Goal: Information Seeking & Learning: Learn about a topic

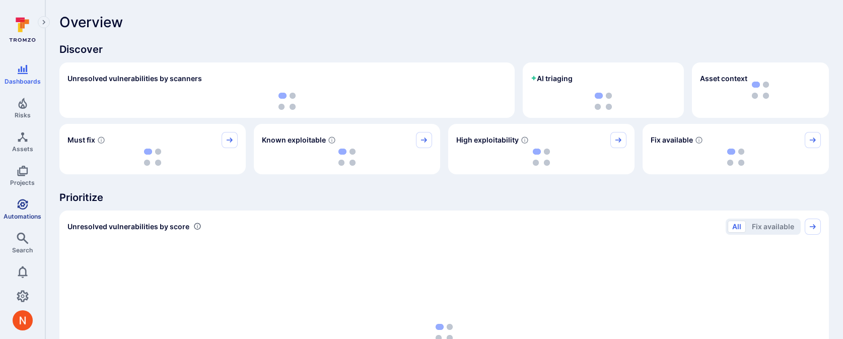
click at [15, 207] on link "Automations" at bounding box center [22, 209] width 45 height 30
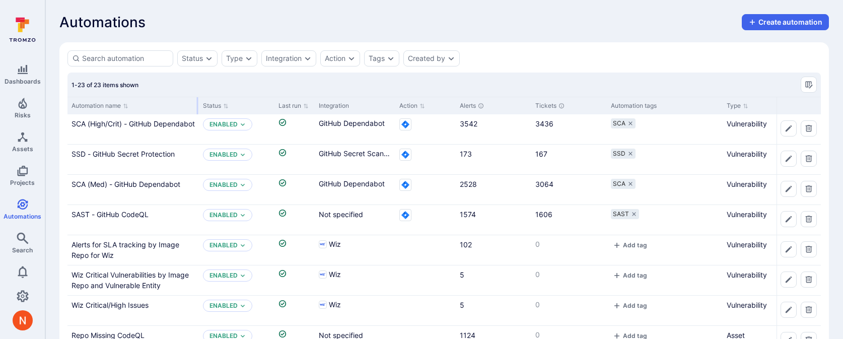
drag, startPoint x: 167, startPoint y: 104, endPoint x: 197, endPoint y: 104, distance: 30.7
click at [197, 104] on div at bounding box center [198, 105] width 2 height 17
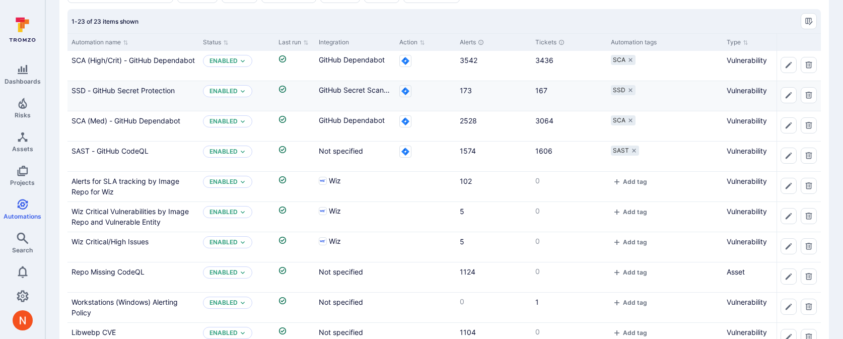
scroll to position [66, 0]
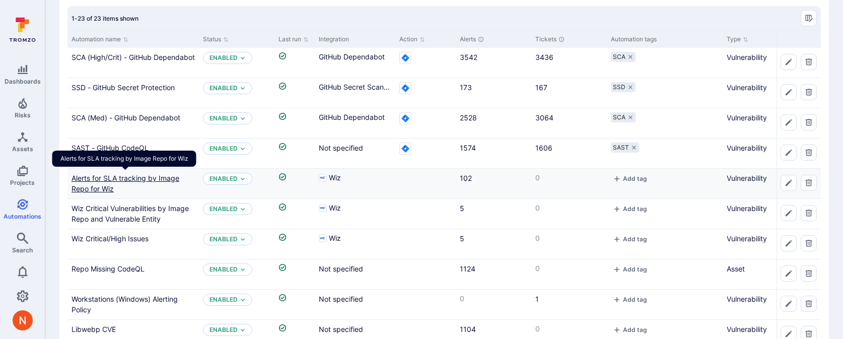
click at [166, 178] on link "Alerts for SLA tracking by Image Repo for Wiz" at bounding box center [126, 183] width 108 height 19
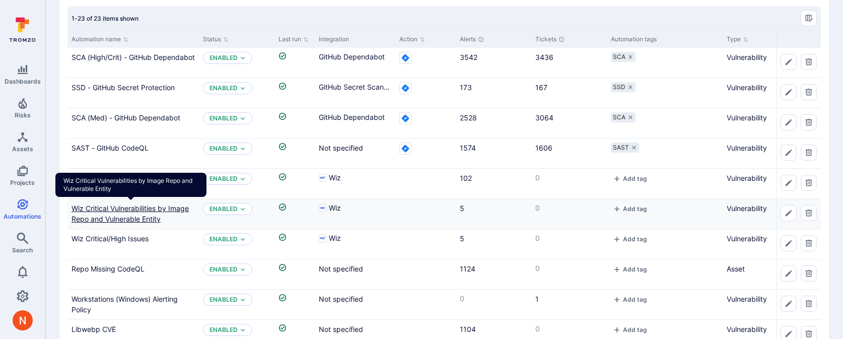
click at [161, 205] on link "Wiz Critical Vulnerabilities by Image Repo and Vulnerable Entity" at bounding box center [130, 213] width 117 height 19
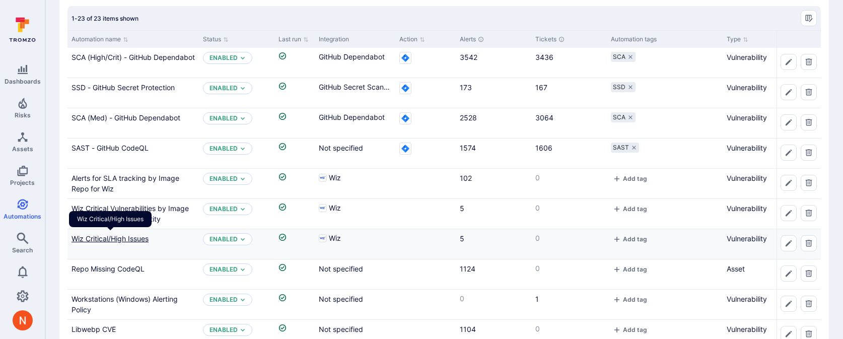
click at [144, 238] on link "Wiz Critical/High Issues" at bounding box center [110, 238] width 77 height 9
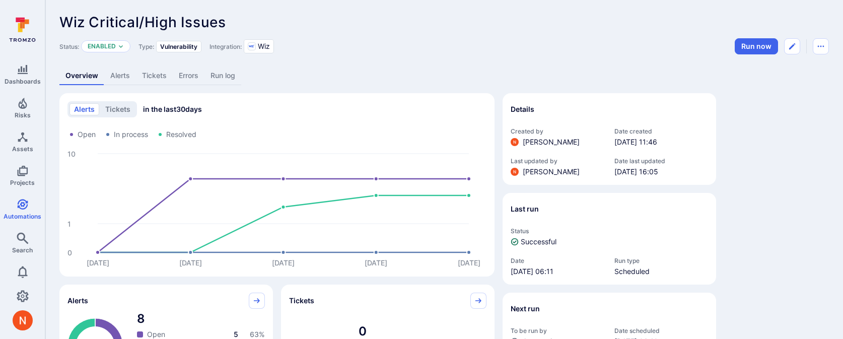
click at [329, 77] on div "Overview Alerts Tickets Errors Run log" at bounding box center [444, 75] width 770 height 19
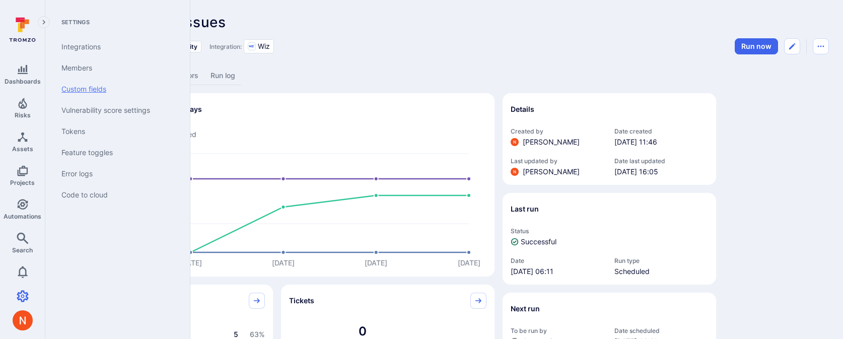
click at [95, 90] on link "Custom fields" at bounding box center [115, 89] width 124 height 21
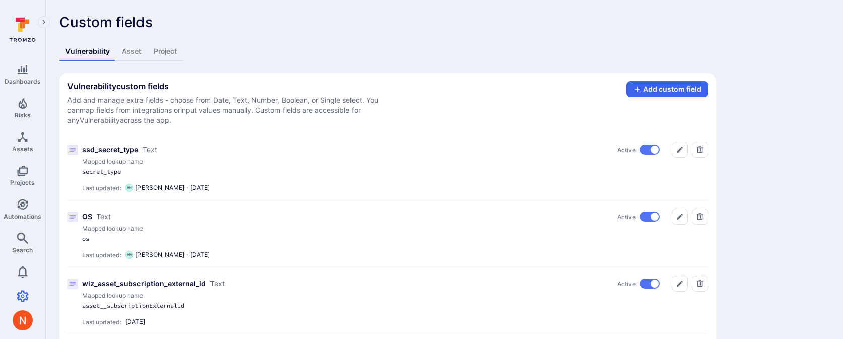
click at [122, 51] on link "Asset" at bounding box center [132, 51] width 32 height 19
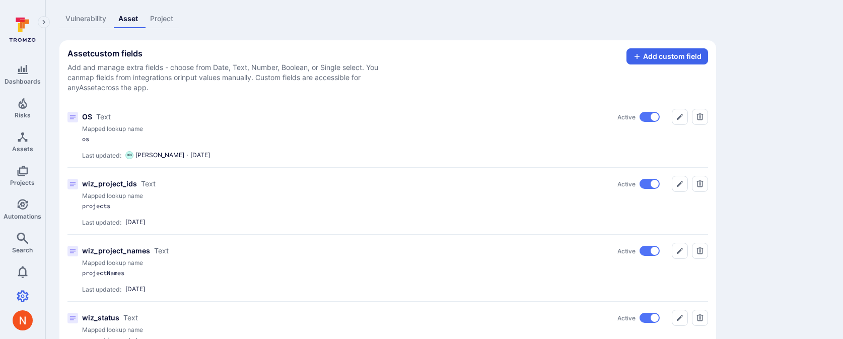
scroll to position [38, 0]
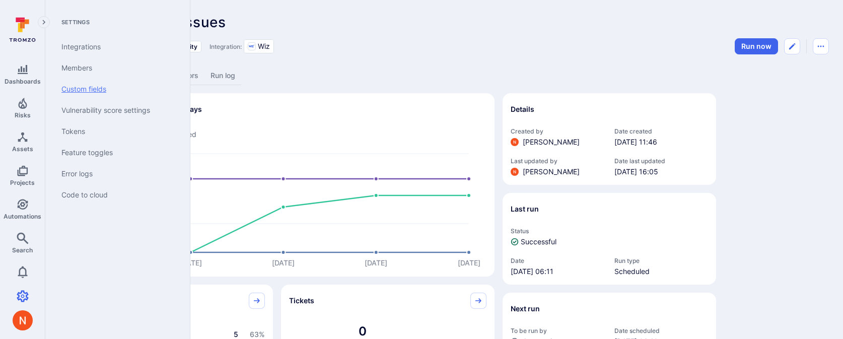
click at [89, 87] on link "Custom fields" at bounding box center [115, 89] width 124 height 21
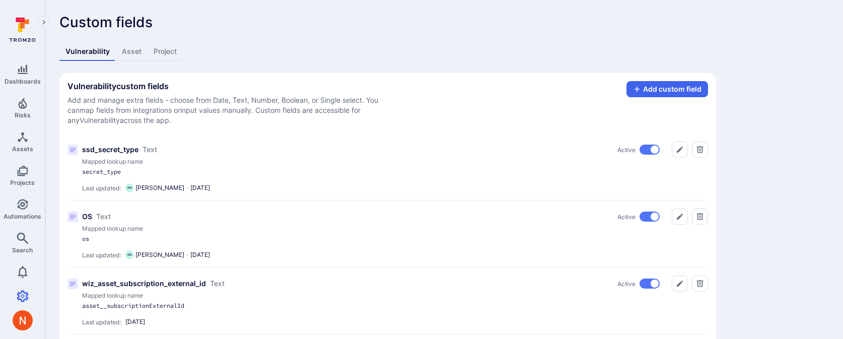
click at [134, 52] on link "Asset" at bounding box center [132, 51] width 32 height 19
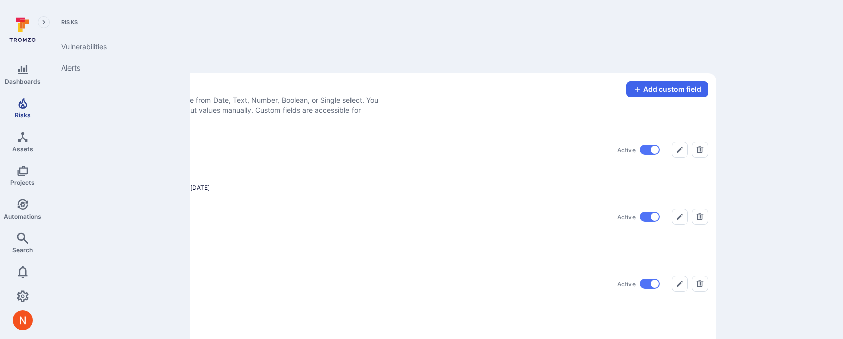
click at [26, 119] on link "Risks" at bounding box center [22, 108] width 45 height 30
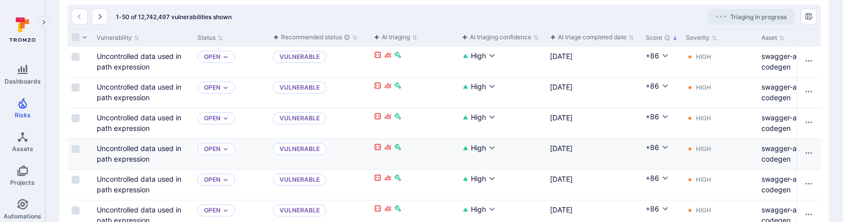
scroll to position [0, 1]
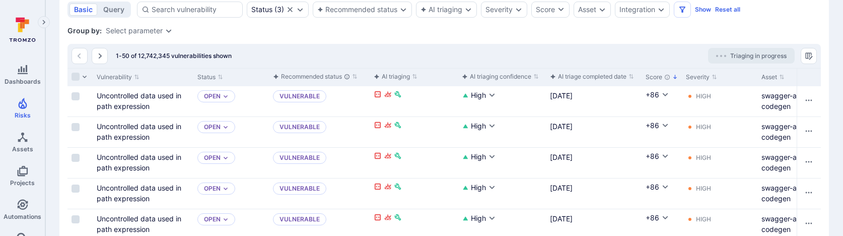
scroll to position [201, 0]
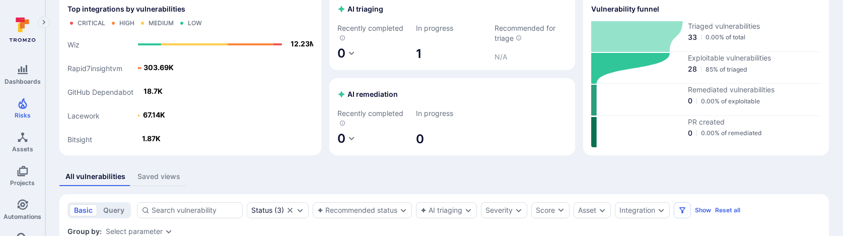
scroll to position [47, 0]
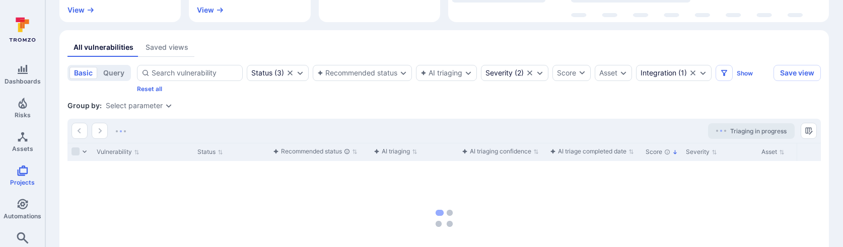
scroll to position [214, 0]
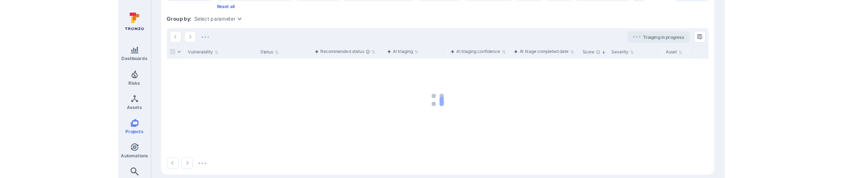
scroll to position [295, 0]
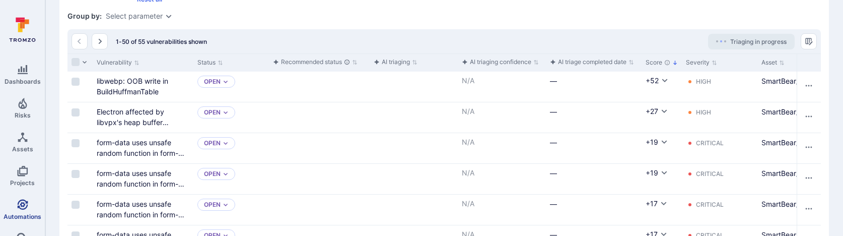
scroll to position [93, 0]
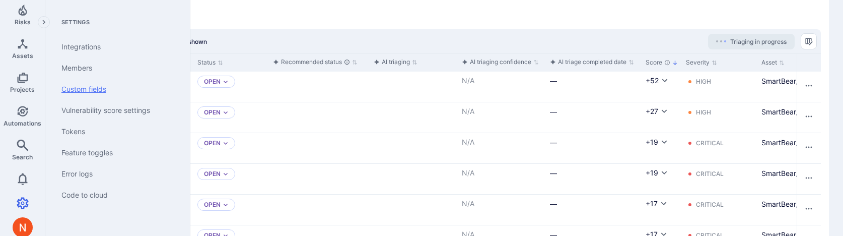
click at [93, 92] on link "Custom fields" at bounding box center [115, 89] width 124 height 21
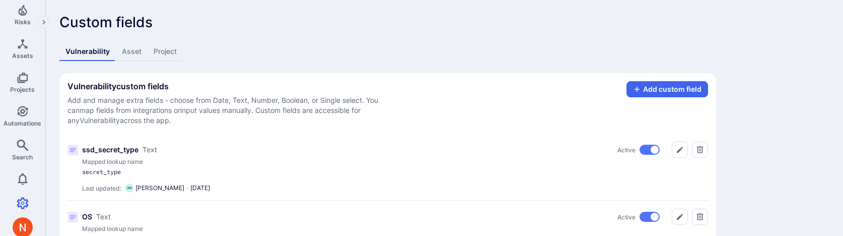
click at [129, 49] on link "Asset" at bounding box center [132, 51] width 32 height 19
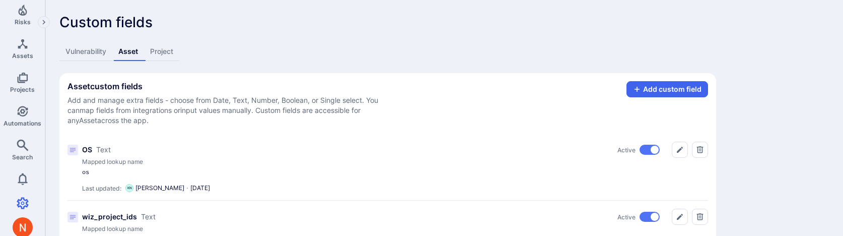
click at [93, 55] on link "Vulnerability" at bounding box center [85, 51] width 53 height 19
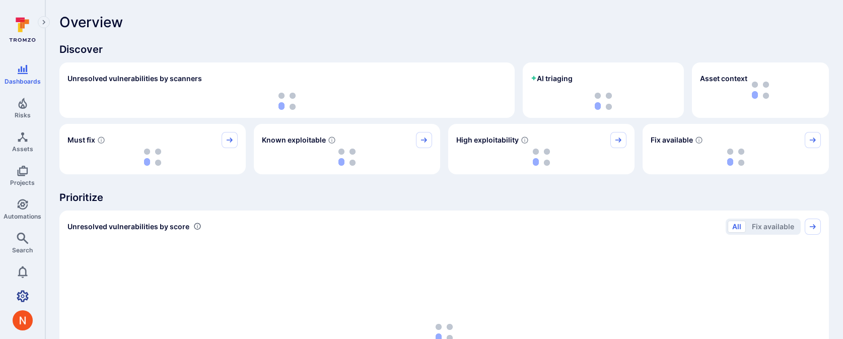
click at [17, 291] on icon "Settings" at bounding box center [23, 296] width 12 height 12
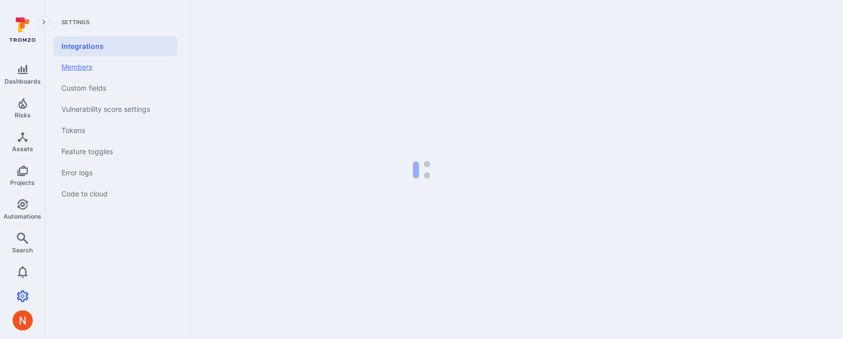
click at [79, 76] on link "Members" at bounding box center [115, 66] width 124 height 21
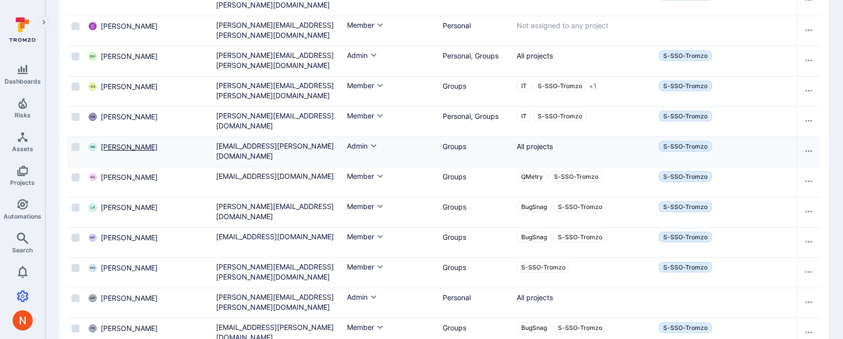
scroll to position [166, 0]
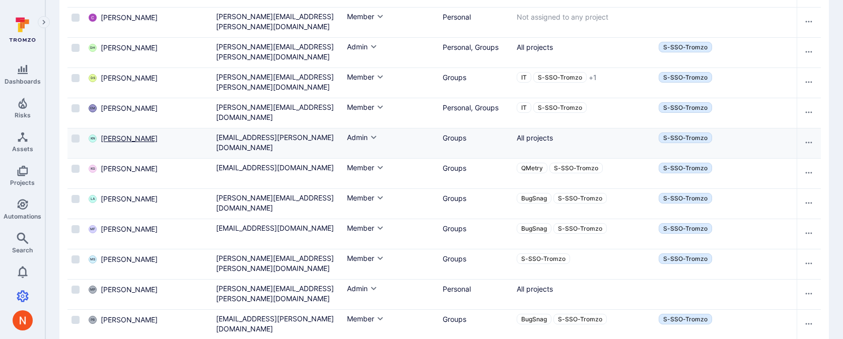
click at [141, 136] on span "Kacper Nowak" at bounding box center [129, 138] width 57 height 10
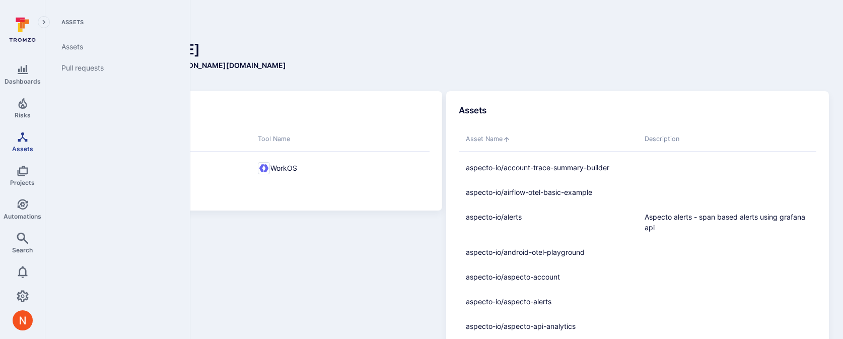
click at [24, 143] on link "Assets" at bounding box center [22, 142] width 45 height 30
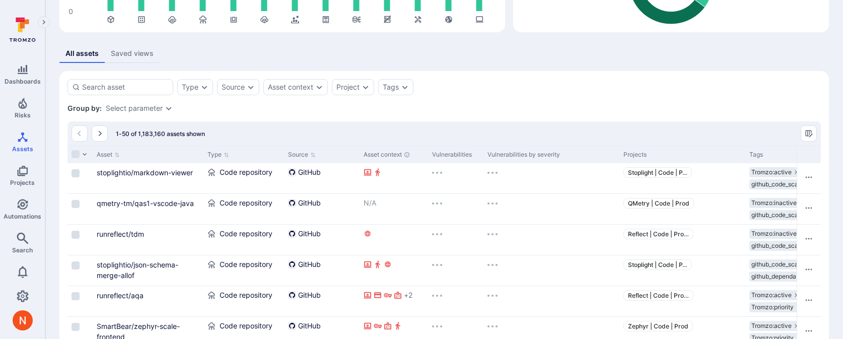
scroll to position [150, 0]
click at [238, 85] on div "Source" at bounding box center [233, 86] width 23 height 8
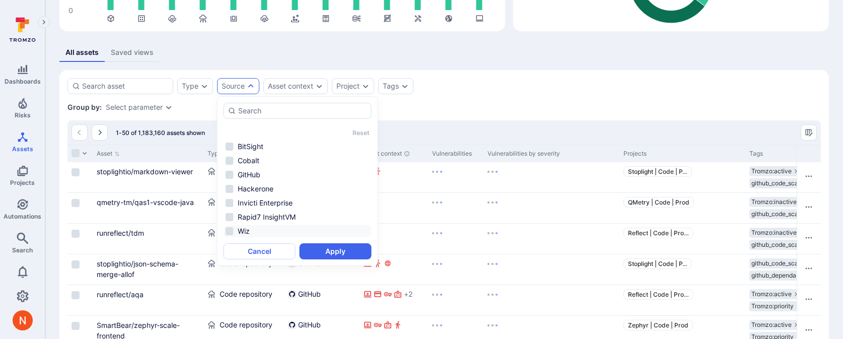
click at [262, 226] on li "Wiz" at bounding box center [298, 231] width 148 height 12
click at [321, 249] on button "Apply" at bounding box center [336, 251] width 72 height 16
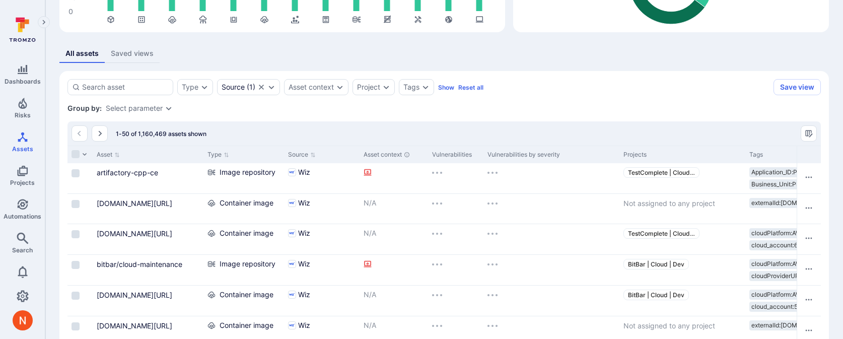
scroll to position [150, 0]
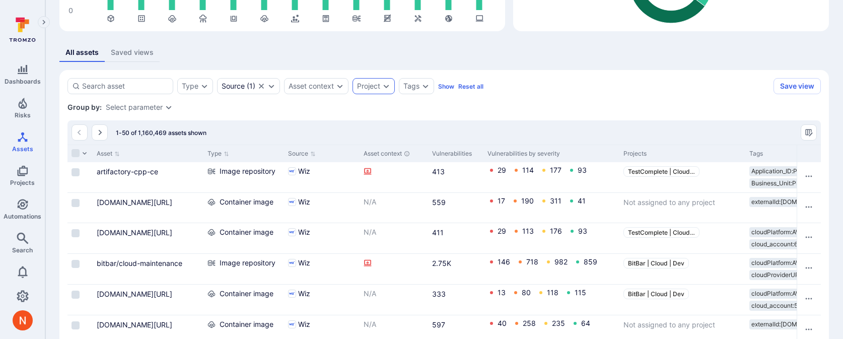
click at [371, 85] on div "Project" at bounding box center [368, 86] width 23 height 8
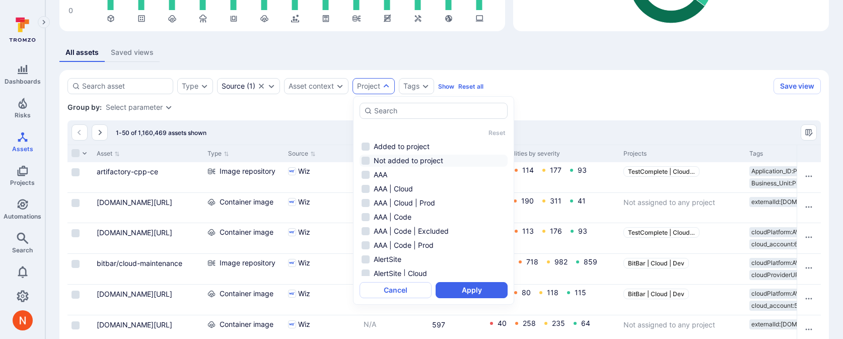
click at [382, 158] on li "Not added to project" at bounding box center [434, 161] width 148 height 12
click at [487, 293] on button "Apply" at bounding box center [472, 290] width 72 height 16
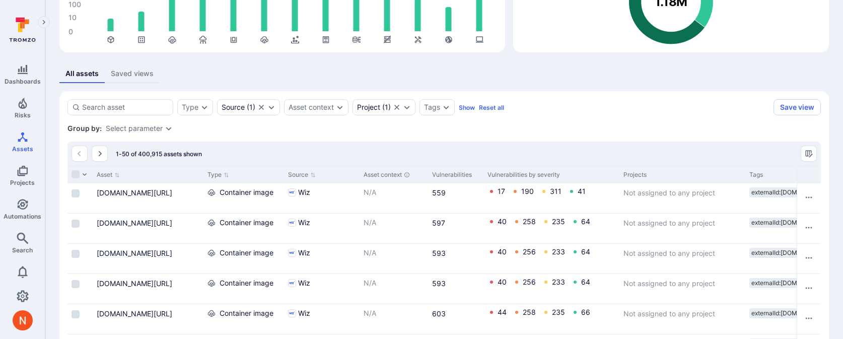
scroll to position [76, 0]
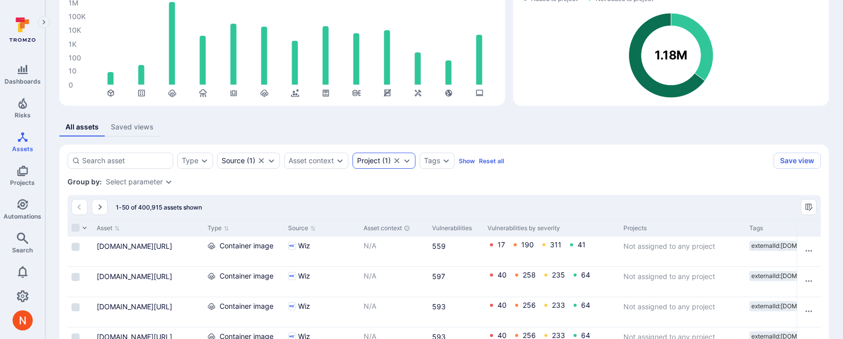
click at [380, 155] on div "Project ( 1 )" at bounding box center [384, 161] width 63 height 16
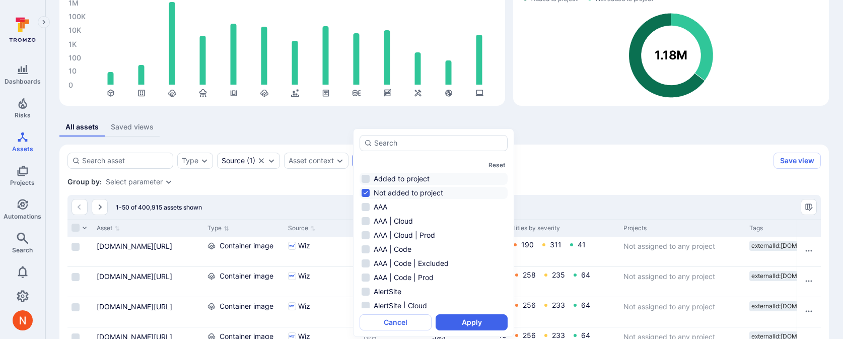
click at [404, 178] on li "Added to project" at bounding box center [434, 179] width 148 height 12
click at [406, 190] on li "Not added to project" at bounding box center [434, 193] width 148 height 12
click at [451, 319] on button "Apply" at bounding box center [472, 322] width 72 height 16
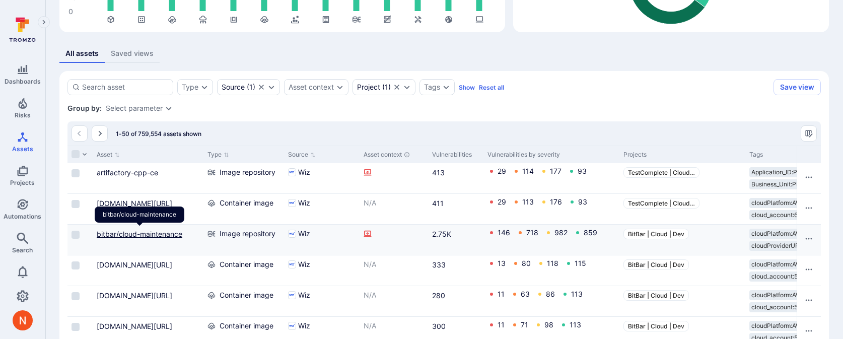
click at [157, 232] on link "bitbar/cloud-maintenance" at bounding box center [140, 234] width 86 height 9
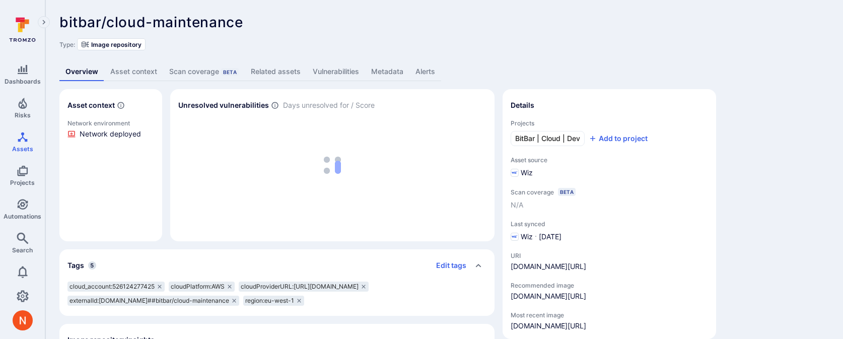
click at [387, 68] on link "Metadata" at bounding box center [387, 71] width 44 height 19
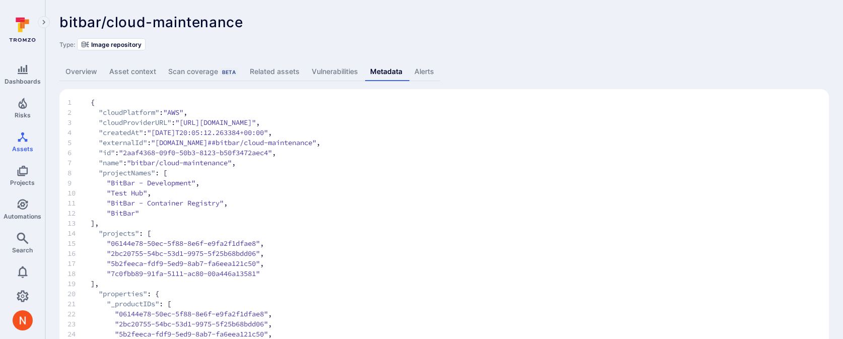
click at [95, 69] on link "Overview" at bounding box center [81, 71] width 44 height 19
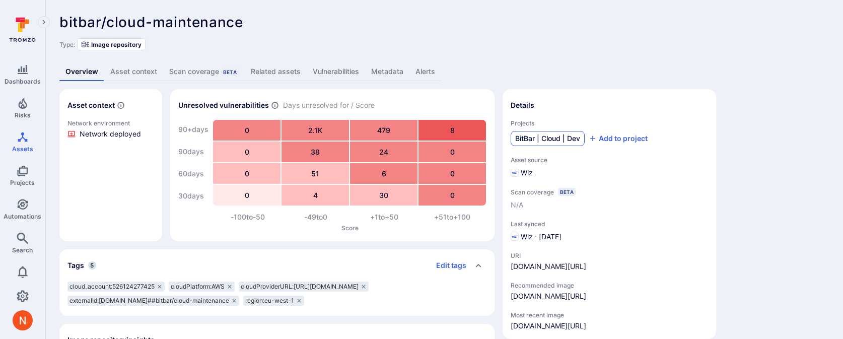
click at [541, 132] on link "BitBar | Cloud | Dev" at bounding box center [548, 138] width 74 height 15
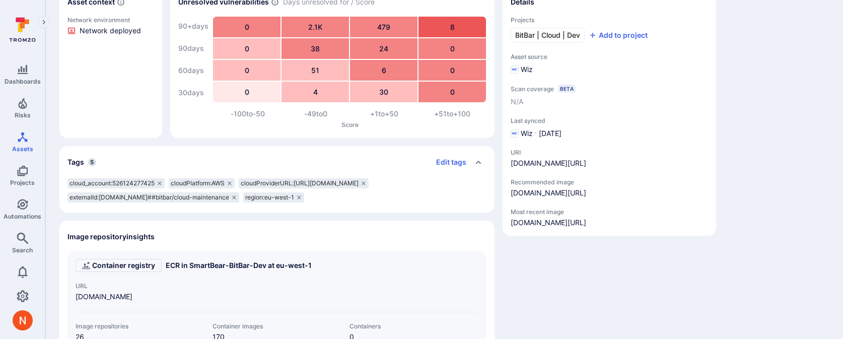
scroll to position [105, 0]
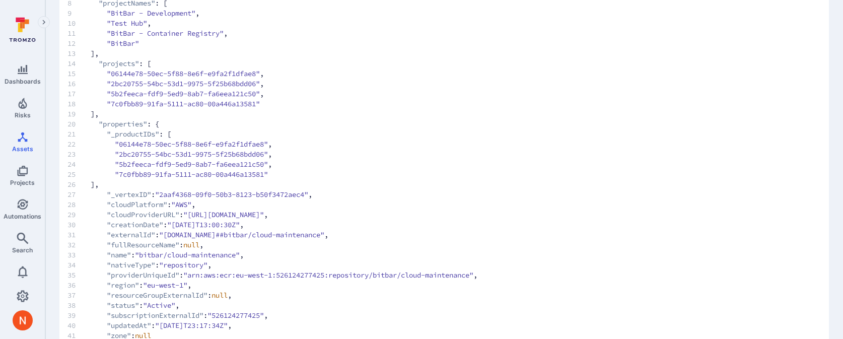
scroll to position [174, 0]
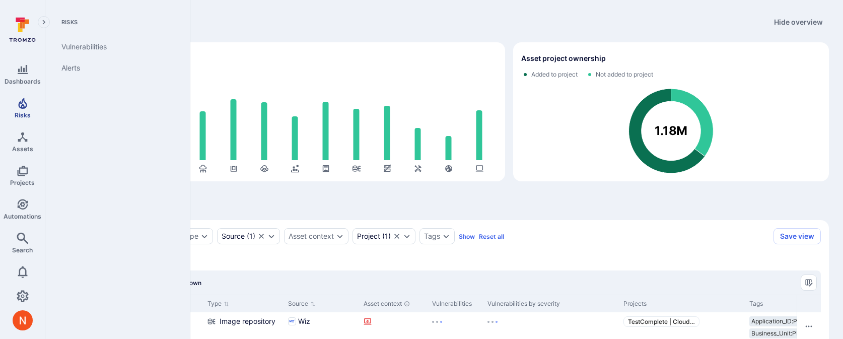
click at [20, 115] on span "Risks" at bounding box center [23, 115] width 16 height 8
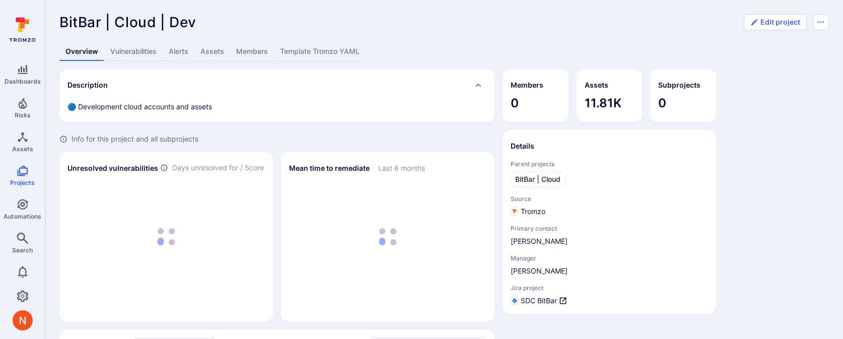
click at [346, 54] on link "Template Tromzo YAML" at bounding box center [320, 51] width 92 height 19
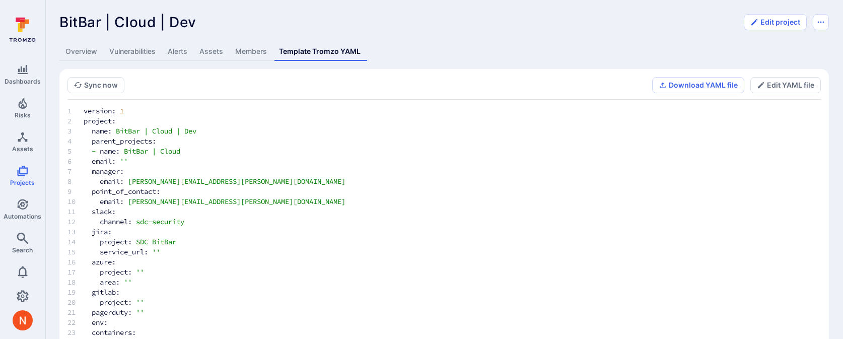
click at [89, 51] on link "Overview" at bounding box center [81, 51] width 44 height 19
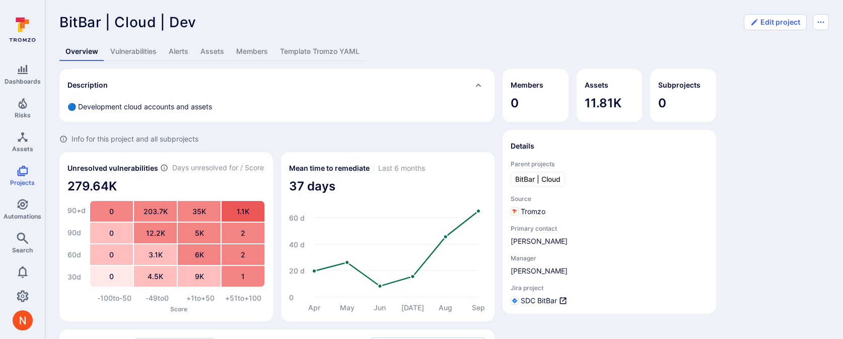
click at [304, 53] on link "Template Tromzo YAML" at bounding box center [320, 51] width 92 height 19
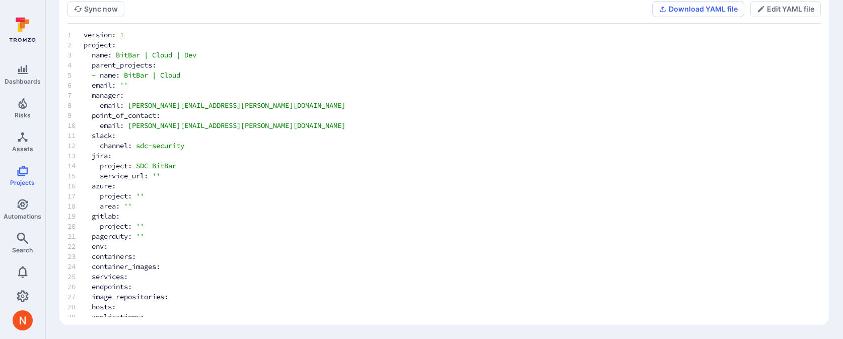
scroll to position [156, 0]
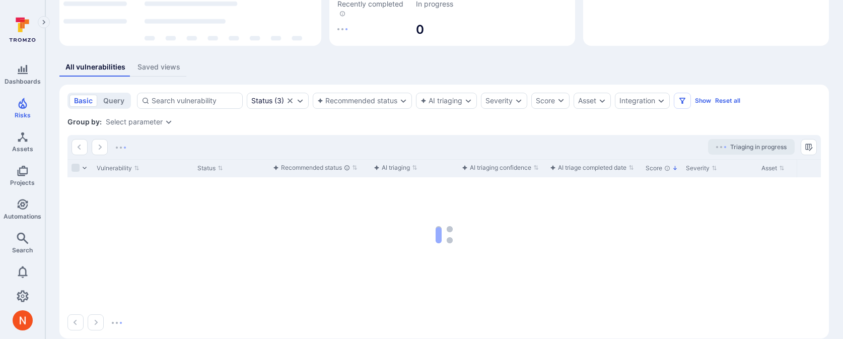
scroll to position [160, 0]
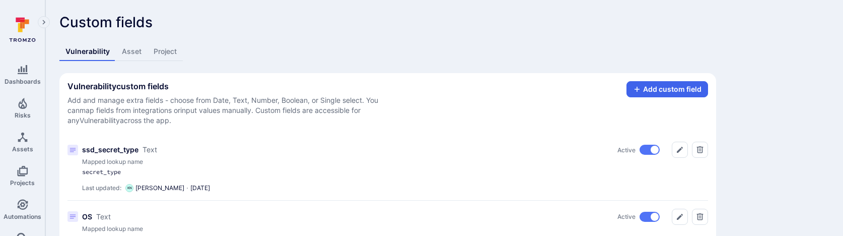
scroll to position [93, 0]
